Goal: Information Seeking & Learning: Compare options

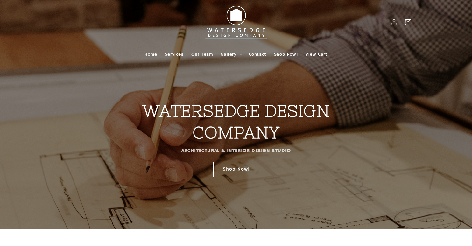
click at [280, 55] on span "Shop Now!" at bounding box center [286, 55] width 24 height 6
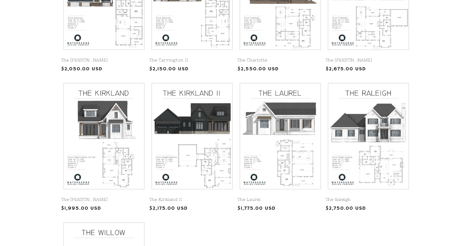
scroll to position [244, 0]
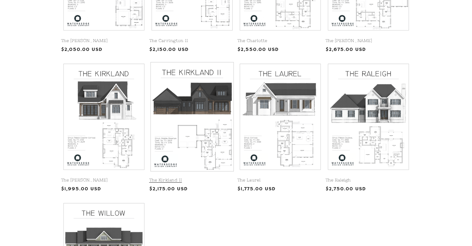
click at [428, 121] on div "The Carrington The Carrington Regular price $2,050.00 USD Regular price Sale pr…" at bounding box center [236, 129] width 472 height 415
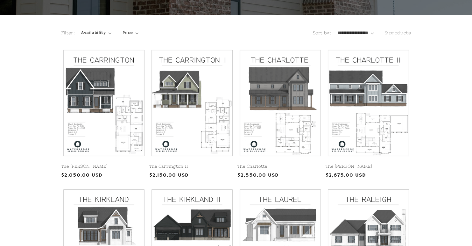
scroll to position [86, 0]
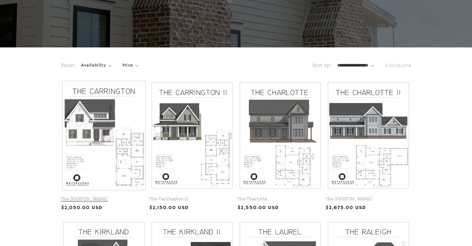
click at [105, 196] on link "The Carrington" at bounding box center [104, 198] width 86 height 5
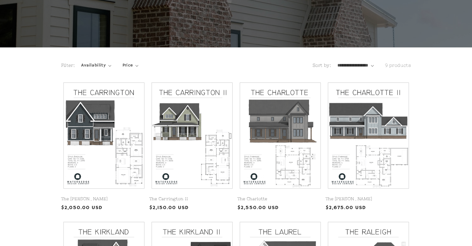
scroll to position [153, 0]
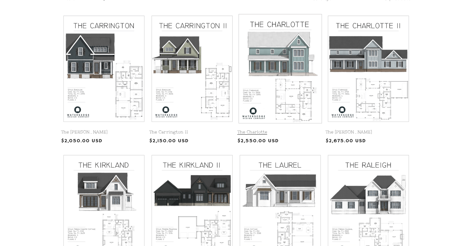
click at [298, 129] on link "The Charlotte" at bounding box center [280, 131] width 86 height 5
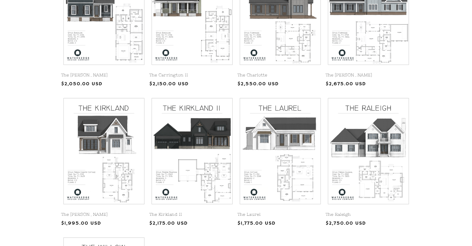
scroll to position [243, 0]
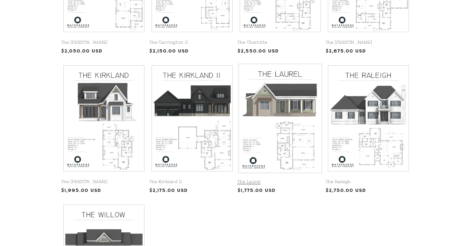
click at [297, 179] on link "The Laurel" at bounding box center [280, 181] width 86 height 5
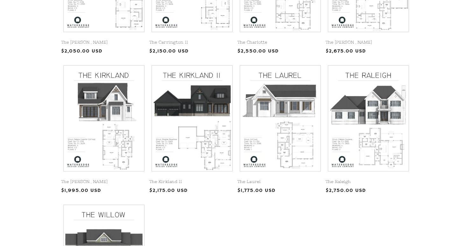
scroll to position [344, 0]
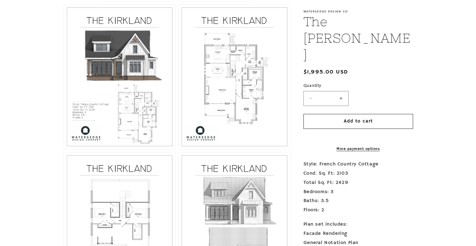
scroll to position [309, 0]
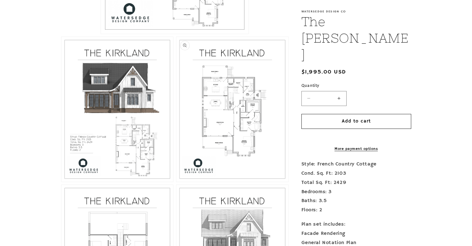
click at [176, 182] on button "Open media 3 in modal" at bounding box center [176, 182] width 0 height 0
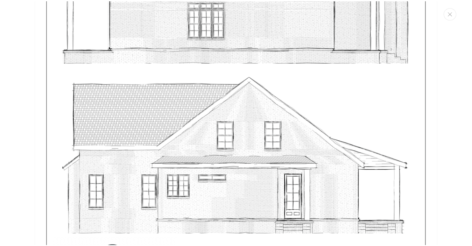
scroll to position [2907, 0]
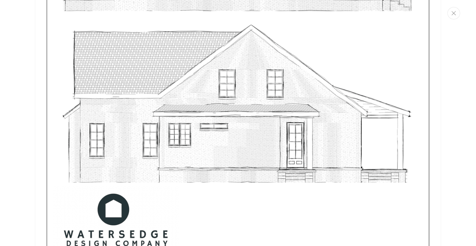
click at [454, 14] on icon "Close" at bounding box center [454, 13] width 4 height 4
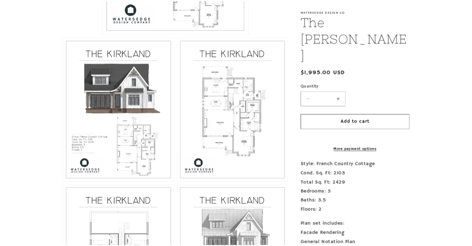
scroll to position [2870, 0]
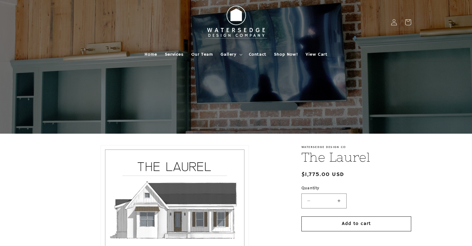
scroll to position [241, 0]
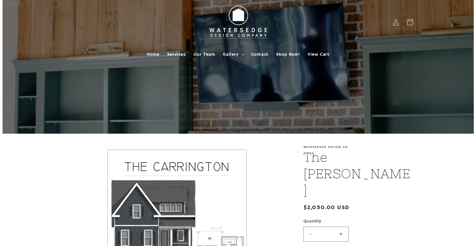
scroll to position [135, 0]
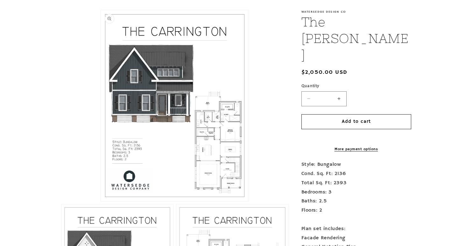
click at [101, 201] on button "Open media 1 in modal" at bounding box center [101, 201] width 0 height 0
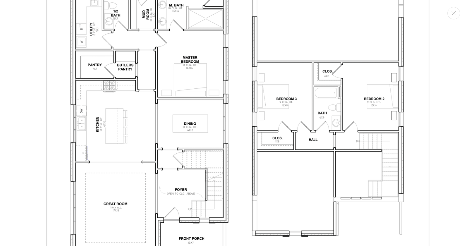
scroll to position [1213, 0]
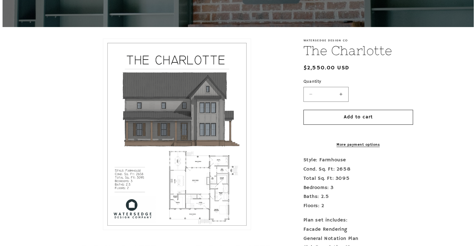
scroll to position [139, 0]
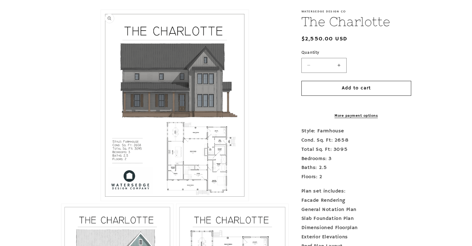
click at [101, 201] on button "Open media 1 in modal" at bounding box center [101, 201] width 0 height 0
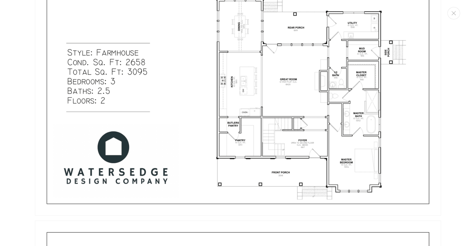
scroll to position [296, 0]
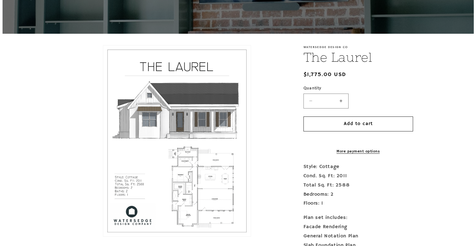
scroll to position [104, 0]
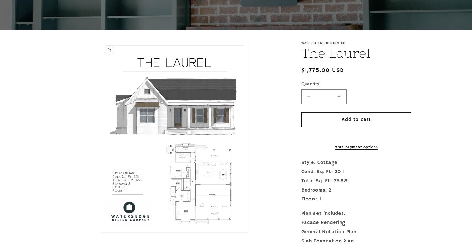
click at [101, 232] on button "Open media 1 in modal" at bounding box center [101, 232] width 0 height 0
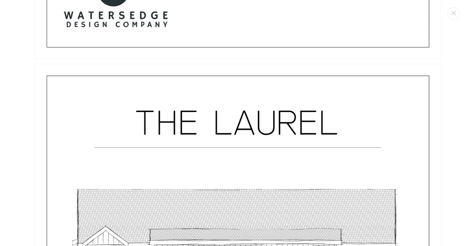
scroll to position [2166, 0]
